Goal: Navigation & Orientation: Find specific page/section

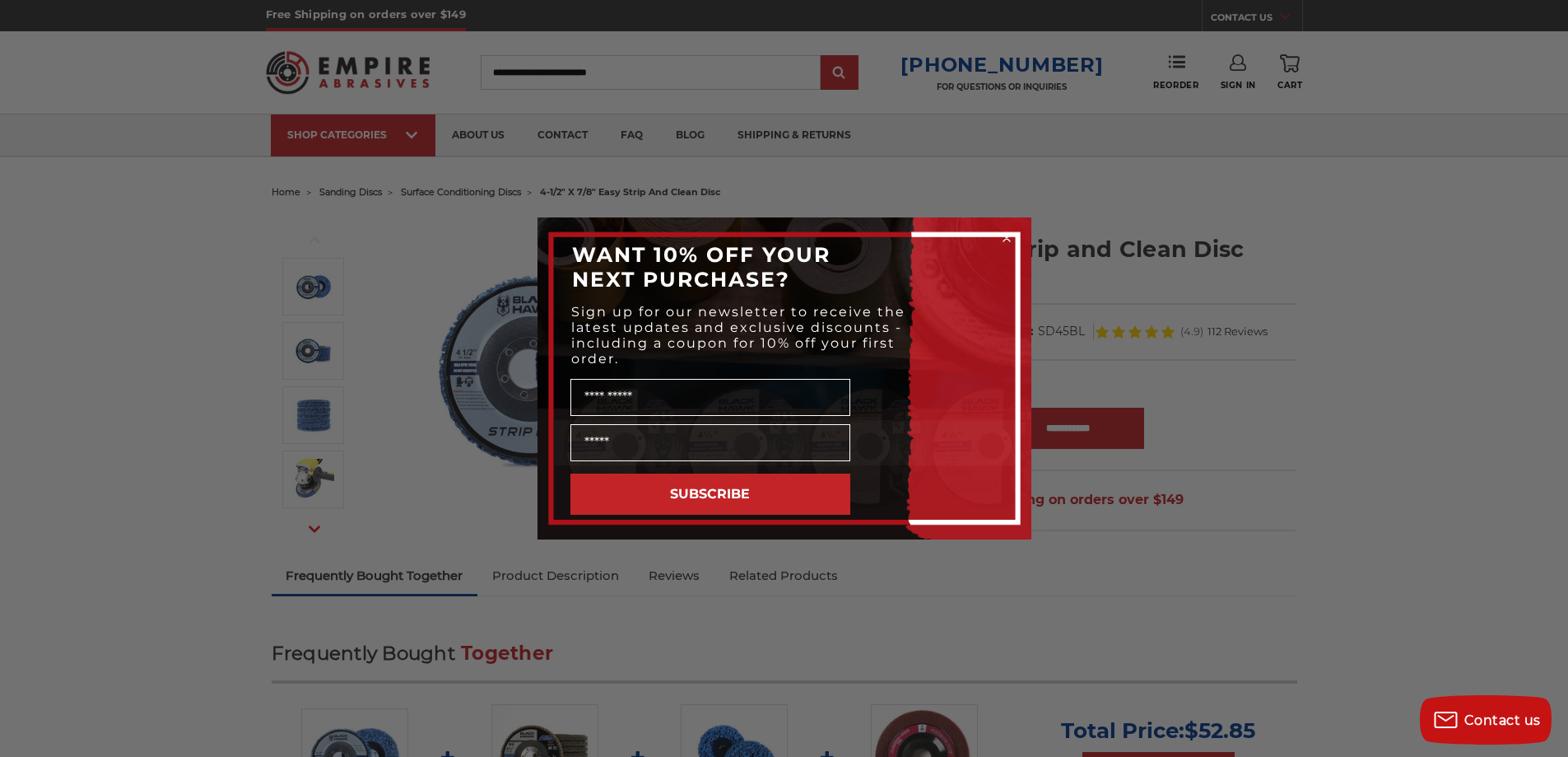
click at [1003, 239] on circle "Close dialog" at bounding box center [1007, 239] width 16 height 16
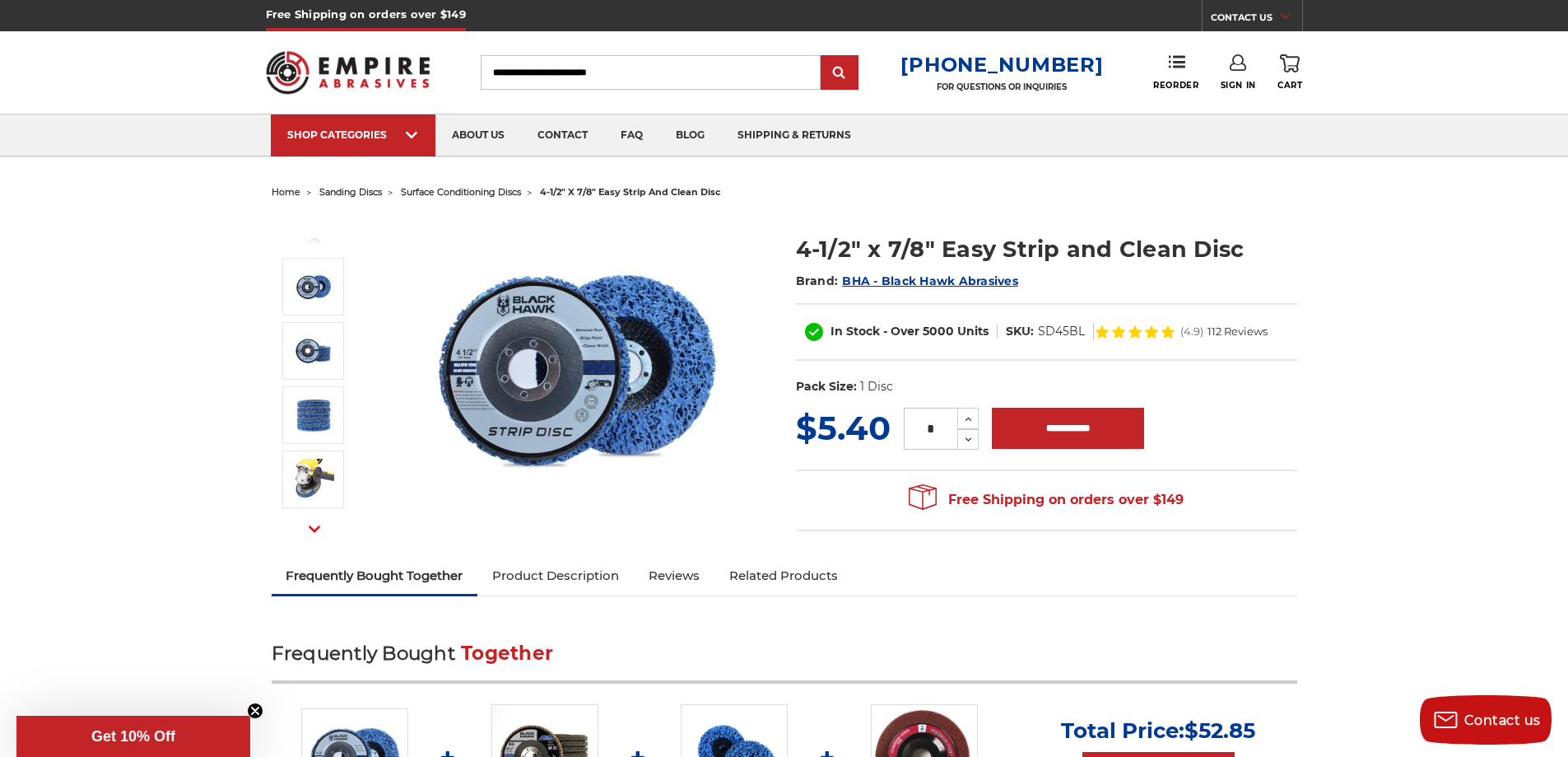
drag, startPoint x: 1433, startPoint y: 0, endPoint x: 779, endPoint y: 565, distance: 864.3
drag, startPoint x: 779, startPoint y: 565, endPoint x: 769, endPoint y: 560, distance: 11.2
click at [947, 282] on span "BHA - Black Hawk Abrasives" at bounding box center [930, 281] width 176 height 15
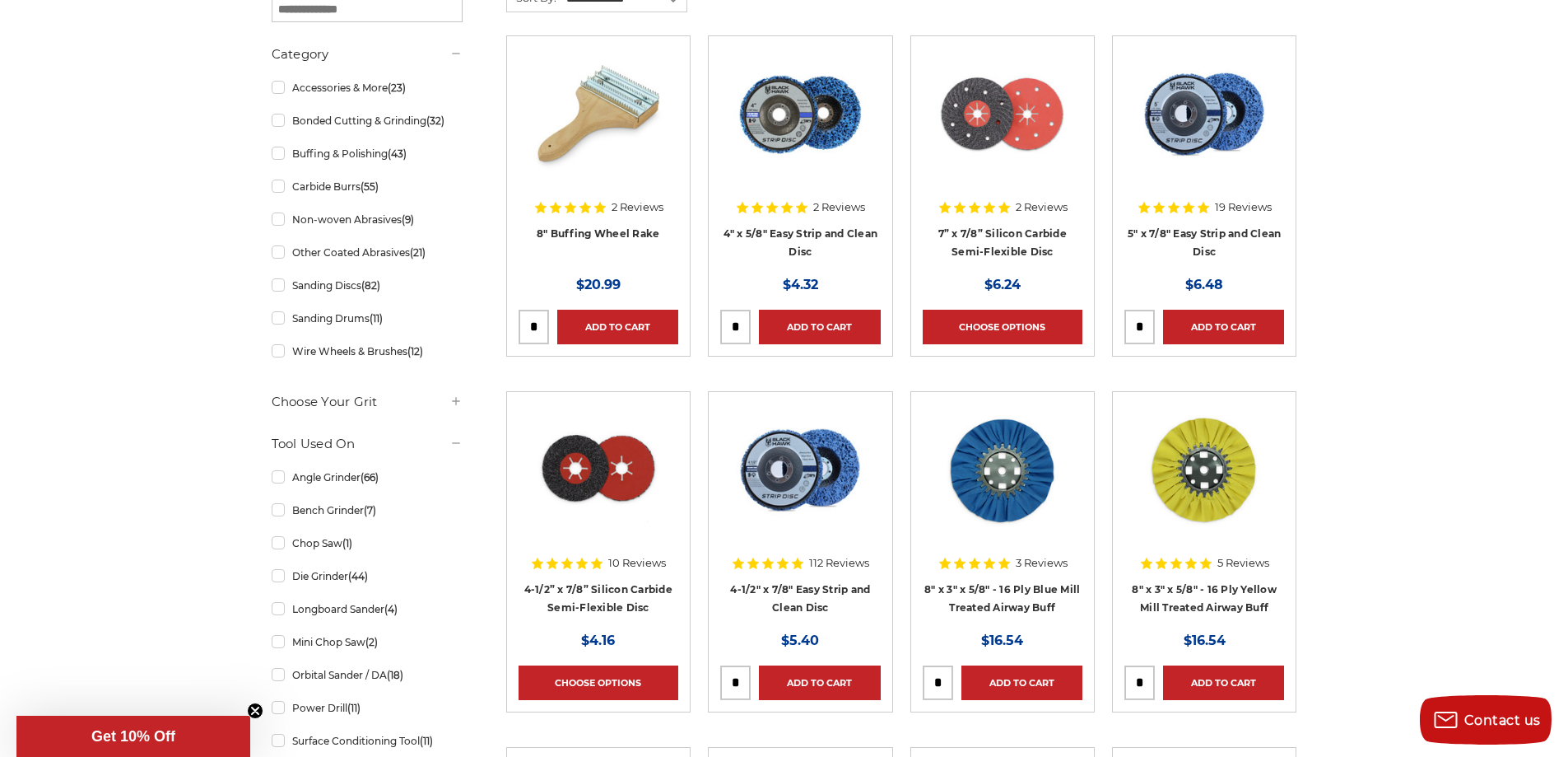
scroll to position [412, 0]
